Goal: Transaction & Acquisition: Purchase product/service

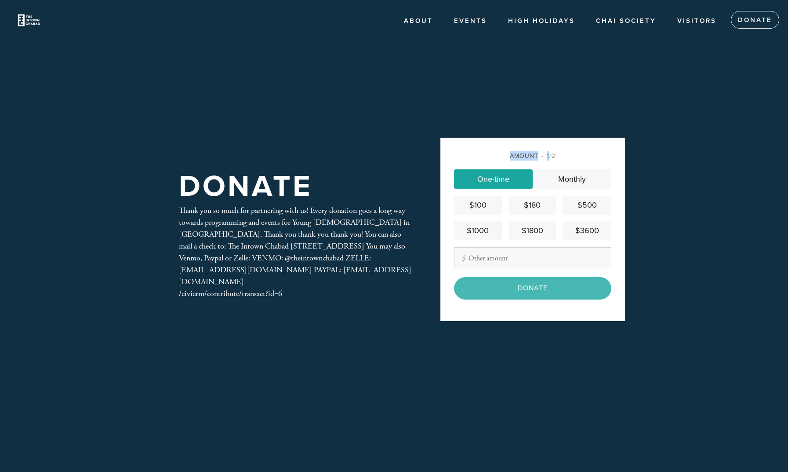
click at [532, 154] on div "Amount 1 /2" at bounding box center [532, 155] width 157 height 9
click at [502, 257] on input "Other Amount" at bounding box center [532, 258] width 157 height 22
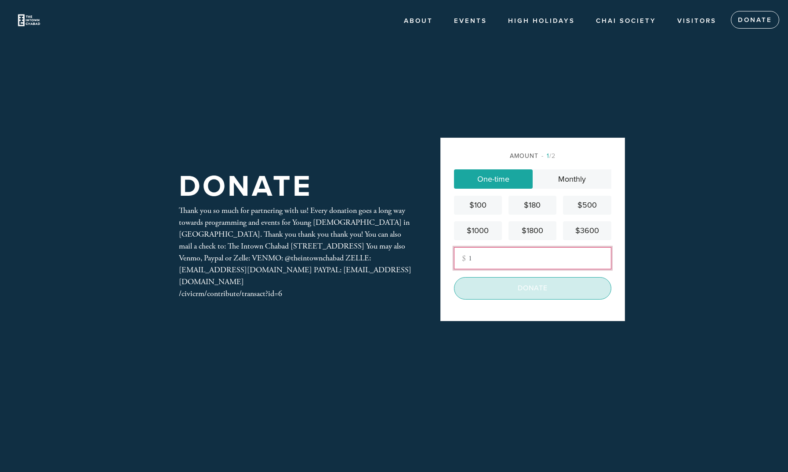
type input "1"
click at [520, 292] on input "Donate" at bounding box center [532, 288] width 157 height 22
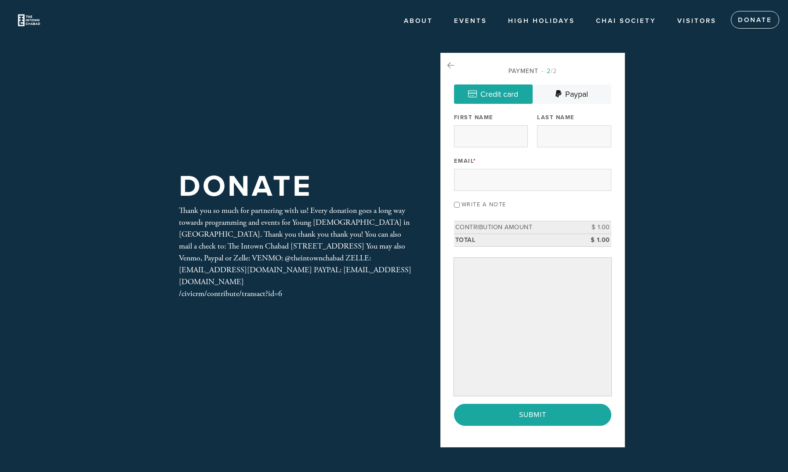
scroll to position [95, 0]
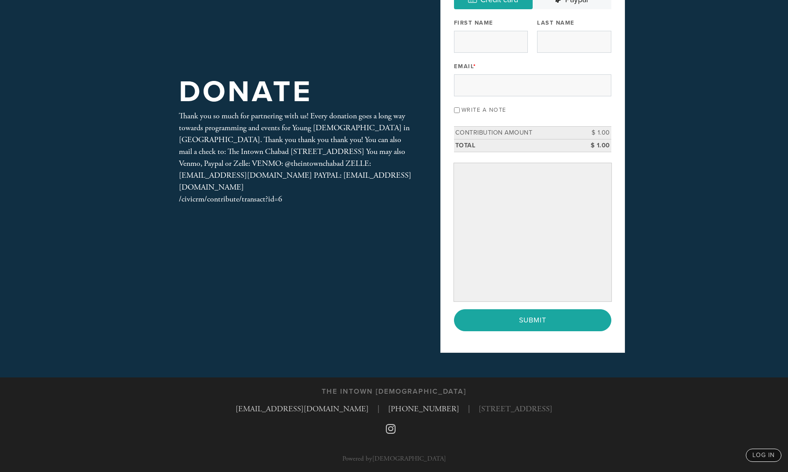
click at [262, 327] on div "Donate Thank you so much for partnering with us! Every donation goes a long way…" at bounding box center [394, 141] width 475 height 472
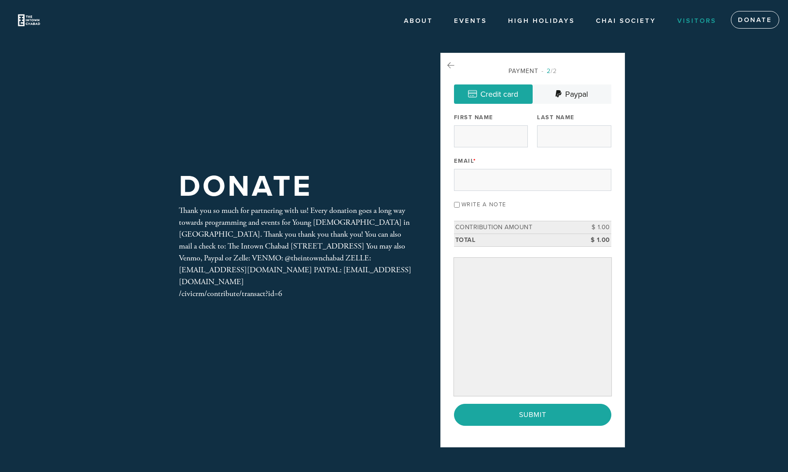
click at [707, 19] on link "Visitors" at bounding box center [697, 21] width 52 height 17
